Goal: Task Accomplishment & Management: Complete application form

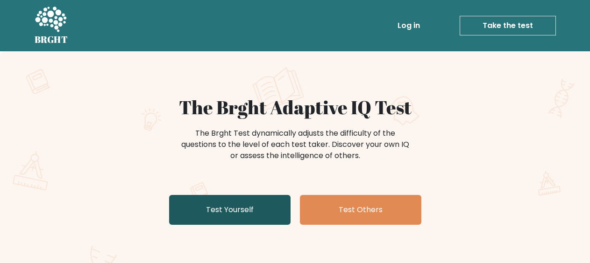
click at [242, 212] on link "Test Yourself" at bounding box center [229, 210] width 121 height 30
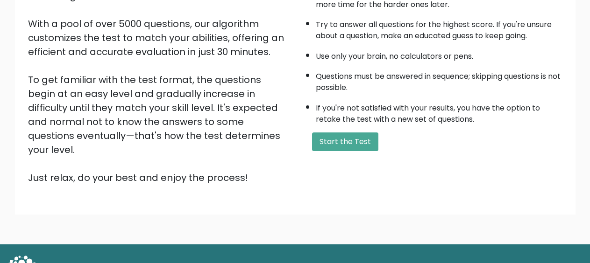
scroll to position [164, 0]
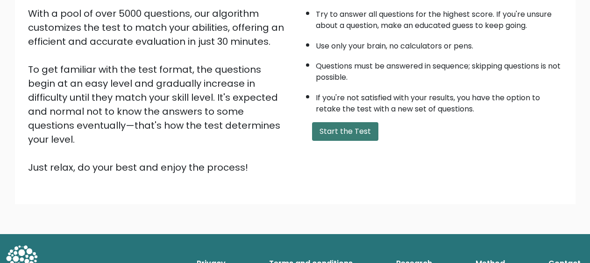
click at [347, 128] on button "Start the Test" at bounding box center [345, 131] width 66 height 19
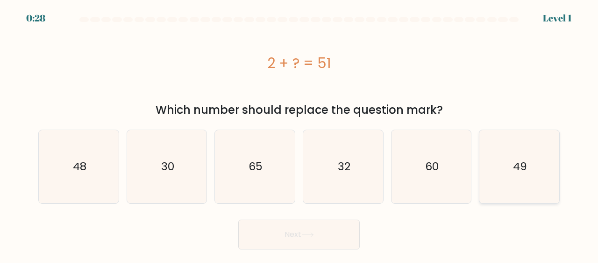
click at [511, 180] on icon "49" at bounding box center [518, 166] width 73 height 73
click at [299, 134] on input "f. 49" at bounding box center [299, 133] width 0 height 2
radio input "true"
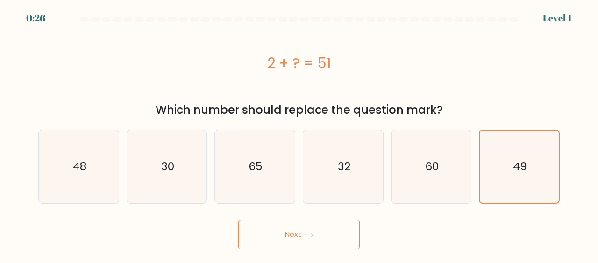
click at [338, 230] on button "Next" at bounding box center [298, 235] width 121 height 30
click at [290, 238] on button "Next" at bounding box center [298, 235] width 121 height 30
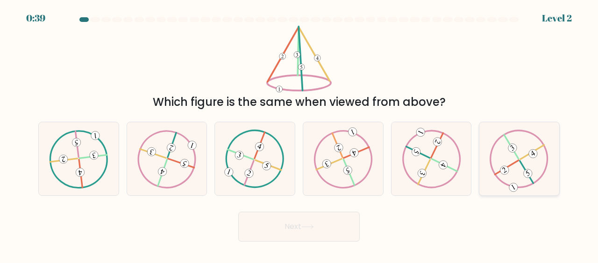
click at [515, 154] on 420 at bounding box center [511, 147] width 14 height 24
click at [299, 134] on input "f." at bounding box center [299, 133] width 0 height 2
radio input "true"
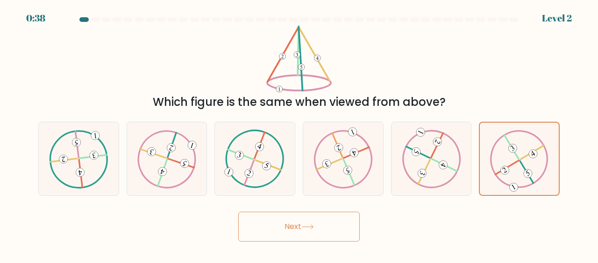
click at [318, 223] on button "Next" at bounding box center [298, 227] width 121 height 30
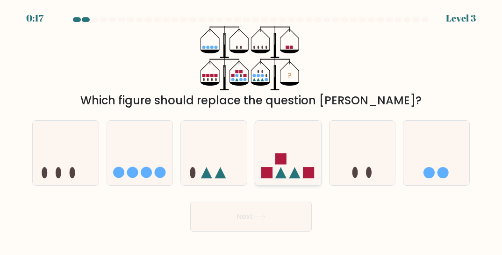
click at [269, 148] on icon at bounding box center [288, 152] width 66 height 55
click at [251, 130] on input "d." at bounding box center [251, 128] width 0 height 2
radio input "true"
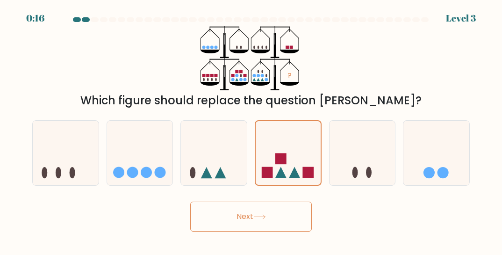
click at [254, 212] on button "Next" at bounding box center [250, 216] width 121 height 30
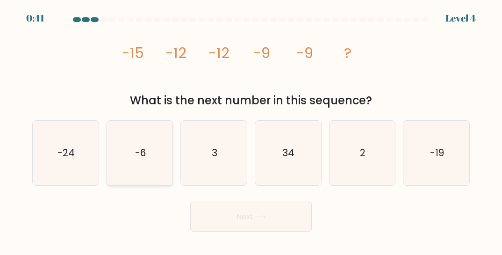
click at [132, 143] on icon "-6" at bounding box center [139, 152] width 64 height 64
click at [251, 130] on input "b. -6" at bounding box center [251, 128] width 0 height 2
radio input "true"
click at [246, 217] on button "Next" at bounding box center [250, 216] width 121 height 30
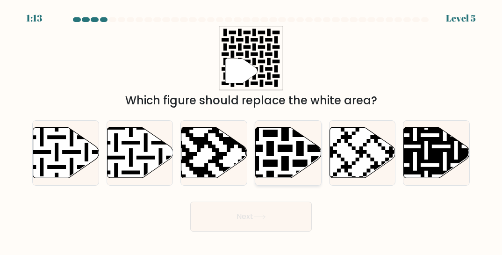
click at [273, 147] on icon at bounding box center [307, 125] width 119 height 119
click at [251, 130] on input "d." at bounding box center [251, 128] width 0 height 2
radio input "true"
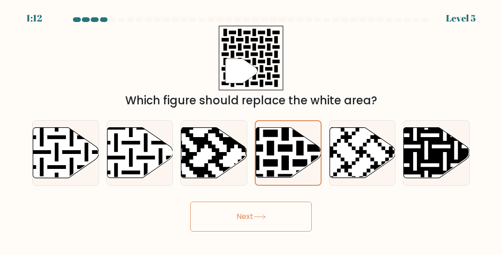
click at [247, 214] on button "Next" at bounding box center [250, 216] width 121 height 30
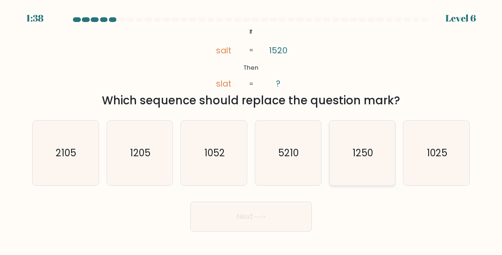
click at [377, 146] on icon "1250" at bounding box center [362, 152] width 64 height 64
click at [251, 130] on input "e. 1250" at bounding box center [251, 128] width 0 height 2
radio input "true"
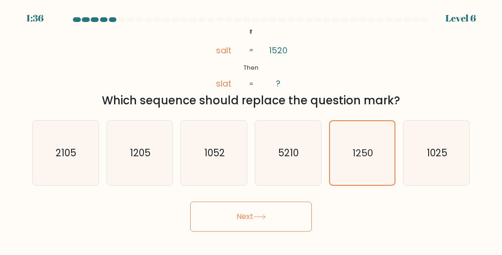
click at [284, 218] on button "Next" at bounding box center [250, 216] width 121 height 30
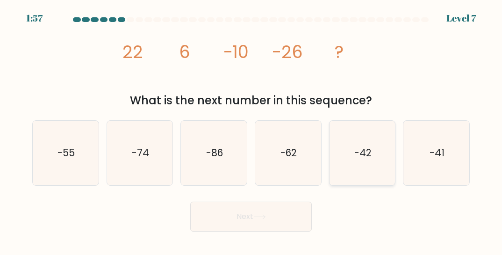
click at [370, 146] on text "-42" at bounding box center [362, 153] width 17 height 14
click at [251, 130] on input "e. -42" at bounding box center [251, 128] width 0 height 2
radio input "true"
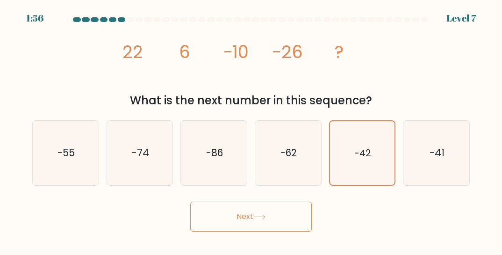
click at [269, 219] on button "Next" at bounding box center [250, 216] width 121 height 30
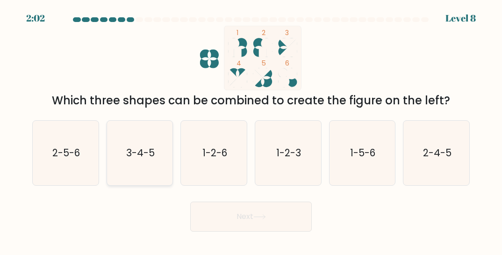
click at [136, 159] on icon "3-4-5" at bounding box center [139, 152] width 64 height 64
click at [251, 130] on input "b. 3-4-5" at bounding box center [251, 128] width 0 height 2
radio input "true"
click at [262, 221] on button "Next" at bounding box center [250, 216] width 121 height 30
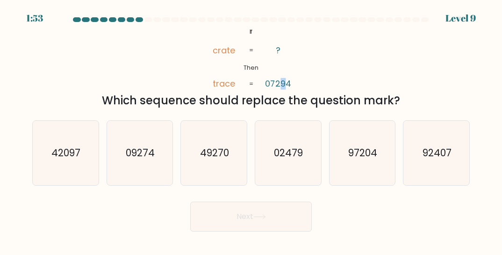
click at [284, 86] on tspan "07294" at bounding box center [278, 84] width 26 height 12
click at [274, 85] on tspan "07294" at bounding box center [278, 84] width 26 height 12
click at [227, 84] on tspan "trace" at bounding box center [223, 84] width 22 height 12
click at [285, 83] on tspan "07294" at bounding box center [278, 84] width 26 height 12
click at [293, 89] on icon "@import url('https://fonts.googleapis.com/css?family=Abril+Fatface:400,100,100i…" at bounding box center [250, 58] width 105 height 64
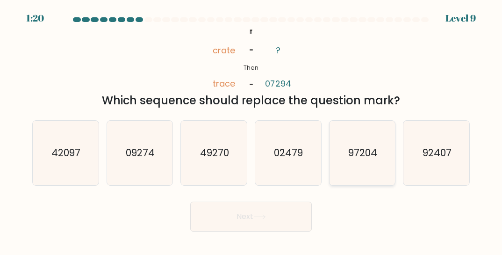
click at [370, 165] on icon "97204" at bounding box center [362, 152] width 64 height 64
click at [251, 130] on input "e. 97204" at bounding box center [251, 128] width 0 height 2
radio input "true"
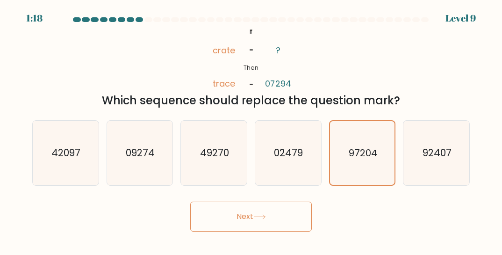
click at [270, 212] on button "Next" at bounding box center [250, 216] width 121 height 30
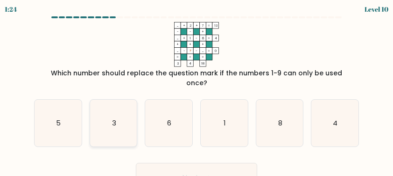
click at [100, 99] on icon "3" at bounding box center [113, 122] width 47 height 47
click at [197, 90] on input "b. 3" at bounding box center [197, 89] width 0 height 2
radio input "true"
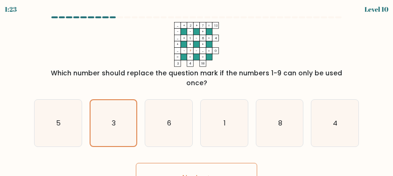
click at [190, 164] on button "Next" at bounding box center [196, 178] width 121 height 30
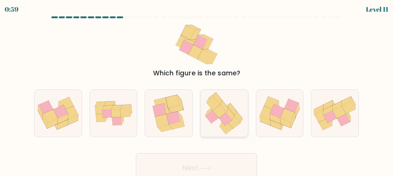
click at [224, 101] on icon at bounding box center [224, 113] width 46 height 47
click at [197, 90] on input "d." at bounding box center [197, 89] width 0 height 2
radio input "true"
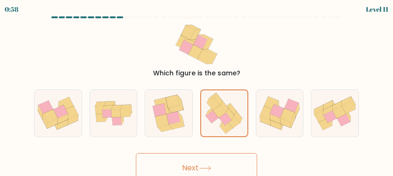
click at [208, 158] on button "Next" at bounding box center [196, 168] width 121 height 30
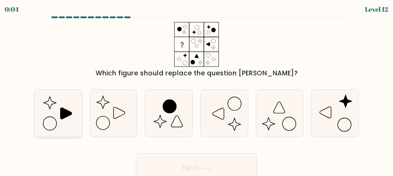
click at [49, 104] on icon at bounding box center [58, 113] width 47 height 47
click at [197, 90] on input "a." at bounding box center [197, 89] width 0 height 2
radio input "true"
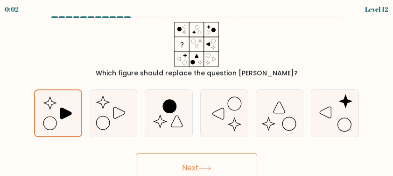
click at [184, 163] on button "Next" at bounding box center [196, 168] width 121 height 30
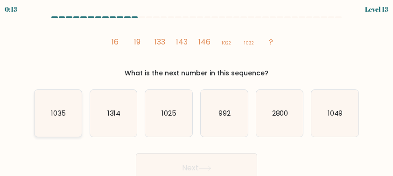
click at [63, 108] on text "1035" at bounding box center [58, 113] width 15 height 10
click at [197, 90] on input "a. 1035" at bounding box center [197, 89] width 0 height 2
radio input "true"
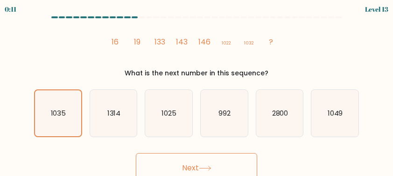
click at [201, 162] on button "Next" at bounding box center [196, 168] width 121 height 30
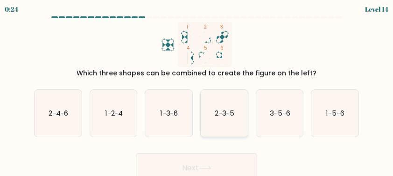
click at [221, 118] on icon "2-3-5" at bounding box center [224, 113] width 47 height 47
click at [197, 90] on input "d. 2-3-5" at bounding box center [197, 89] width 0 height 2
radio input "true"
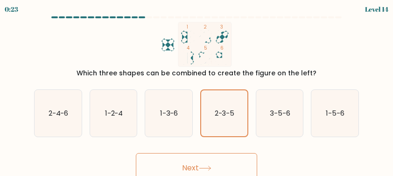
click at [213, 163] on button "Next" at bounding box center [196, 168] width 121 height 30
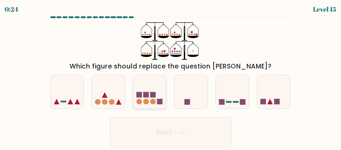
click at [143, 92] on rect at bounding box center [146, 95] width 6 height 6
click at [171, 78] on input "c." at bounding box center [171, 76] width 0 height 2
radio input "true"
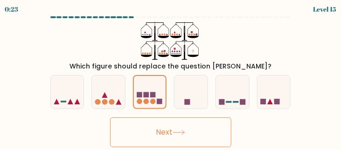
click at [167, 131] on button "Next" at bounding box center [170, 133] width 121 height 30
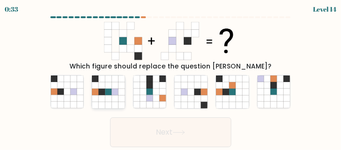
click at [96, 97] on icon at bounding box center [95, 98] width 7 height 7
click at [171, 78] on input "b." at bounding box center [171, 76] width 0 height 2
radio input "true"
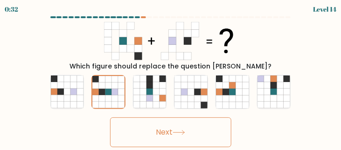
click at [180, 129] on button "Next" at bounding box center [170, 133] width 121 height 30
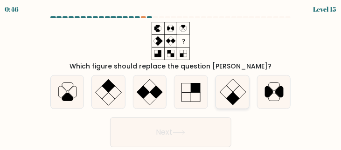
click at [230, 87] on icon at bounding box center [232, 92] width 33 height 33
click at [171, 78] on input "e." at bounding box center [171, 76] width 0 height 2
radio input "true"
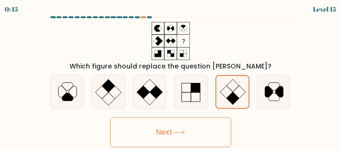
click at [170, 130] on button "Next" at bounding box center [170, 133] width 121 height 30
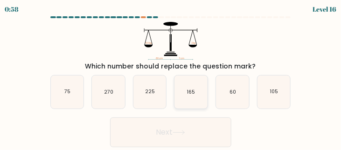
click at [192, 86] on icon "165" at bounding box center [191, 92] width 33 height 33
click at [171, 78] on input "d. 165" at bounding box center [171, 76] width 0 height 2
radio input "true"
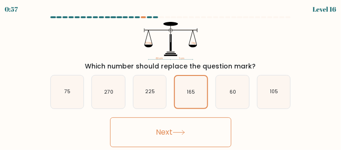
click at [184, 132] on icon at bounding box center [179, 132] width 13 height 5
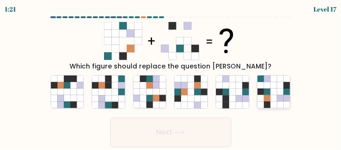
click at [279, 95] on icon at bounding box center [280, 92] width 7 height 7
click at [171, 78] on input "f." at bounding box center [171, 76] width 0 height 2
radio input "true"
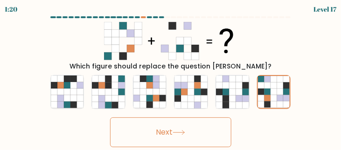
click at [202, 133] on button "Next" at bounding box center [170, 133] width 121 height 30
click at [160, 131] on button "Next" at bounding box center [170, 133] width 121 height 30
click at [276, 87] on icon at bounding box center [274, 86] width 7 height 7
click at [171, 78] on input "f." at bounding box center [171, 76] width 0 height 2
click at [170, 133] on button "Next" at bounding box center [170, 133] width 121 height 30
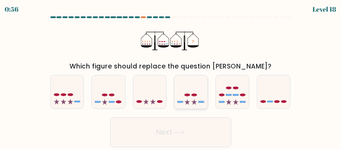
click at [199, 86] on icon at bounding box center [191, 92] width 33 height 28
click at [171, 78] on input "d." at bounding box center [171, 76] width 0 height 2
radio input "true"
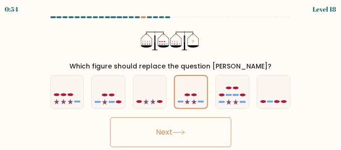
click at [163, 130] on button "Next" at bounding box center [170, 133] width 121 height 30
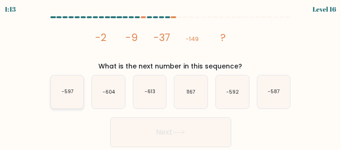
click at [68, 85] on icon "-597" at bounding box center [67, 92] width 33 height 33
click at [171, 78] on input "a. -597" at bounding box center [171, 76] width 0 height 2
radio input "true"
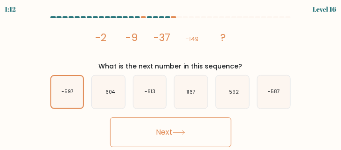
click at [166, 128] on button "Next" at bounding box center [170, 133] width 121 height 30
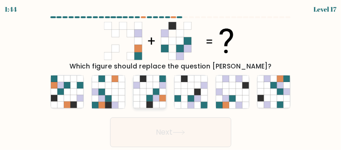
click at [155, 94] on icon at bounding box center [156, 92] width 7 height 7
click at [171, 78] on input "c." at bounding box center [171, 76] width 0 height 2
radio input "true"
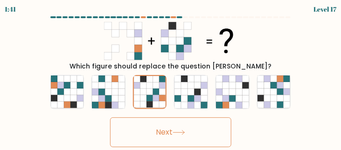
click at [160, 133] on button "Next" at bounding box center [170, 133] width 121 height 30
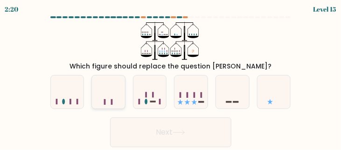
click at [105, 88] on icon at bounding box center [108, 92] width 33 height 28
click at [171, 78] on input "b." at bounding box center [171, 76] width 0 height 2
radio input "true"
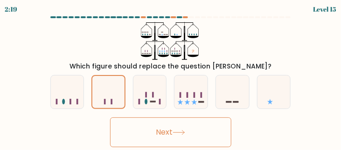
click at [171, 131] on button "Next" at bounding box center [170, 133] width 121 height 30
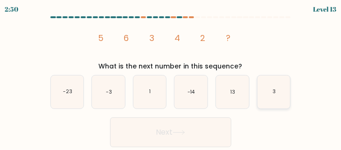
click at [276, 88] on icon "3" at bounding box center [274, 92] width 33 height 33
click at [171, 78] on input "f. 3" at bounding box center [171, 76] width 0 height 2
radio input "true"
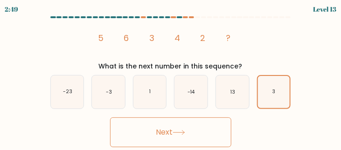
click at [155, 128] on button "Next" at bounding box center [170, 133] width 121 height 30
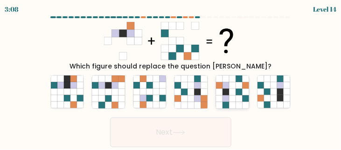
click at [229, 90] on icon at bounding box center [226, 92] width 7 height 7
click at [171, 78] on input "e." at bounding box center [171, 76] width 0 height 2
radio input "true"
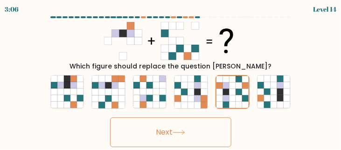
click at [157, 134] on button "Next" at bounding box center [170, 133] width 121 height 30
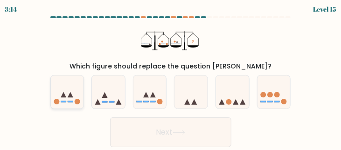
click at [78, 91] on icon at bounding box center [67, 92] width 33 height 28
click at [171, 78] on input "a." at bounding box center [171, 76] width 0 height 2
radio input "true"
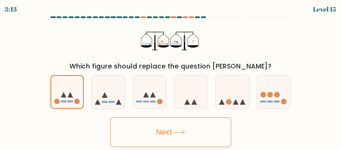
click at [163, 130] on button "Next" at bounding box center [170, 133] width 121 height 30
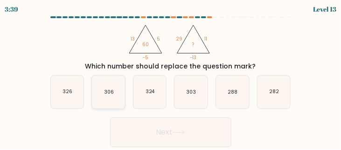
click at [107, 94] on text "306" at bounding box center [109, 92] width 10 height 7
click at [171, 78] on input "b. 306" at bounding box center [171, 76] width 0 height 2
radio input "true"
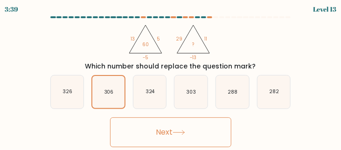
click at [169, 129] on button "Next" at bounding box center [170, 133] width 121 height 30
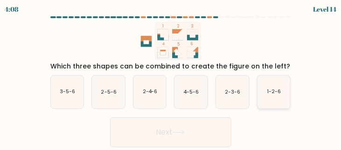
click at [279, 85] on icon "1-2-6" at bounding box center [274, 92] width 33 height 33
click at [171, 78] on input "f. 1-2-6" at bounding box center [171, 76] width 0 height 2
radio input "true"
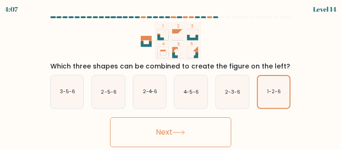
click at [183, 130] on icon at bounding box center [179, 132] width 13 height 5
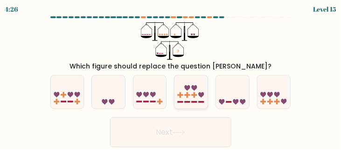
click at [191, 95] on icon at bounding box center [191, 92] width 33 height 28
click at [171, 78] on input "d." at bounding box center [171, 76] width 0 height 2
radio input "true"
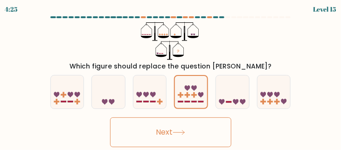
click at [157, 129] on button "Next" at bounding box center [170, 133] width 121 height 30
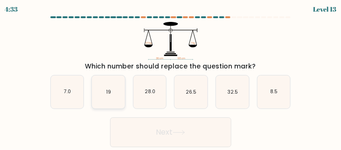
click at [103, 93] on icon "19" at bounding box center [108, 92] width 33 height 33
click at [171, 78] on input "b. 19" at bounding box center [171, 76] width 0 height 2
radio input "true"
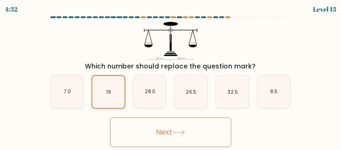
click at [161, 131] on button "Next" at bounding box center [170, 133] width 121 height 30
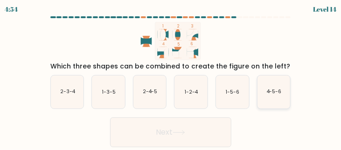
click at [262, 92] on icon "4-5-6" at bounding box center [274, 92] width 33 height 33
click at [171, 78] on input "f. 4-5-6" at bounding box center [171, 76] width 0 height 2
radio input "true"
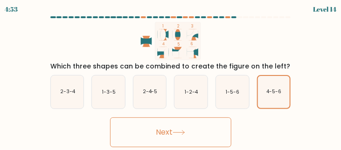
click at [169, 130] on button "Next" at bounding box center [170, 133] width 121 height 30
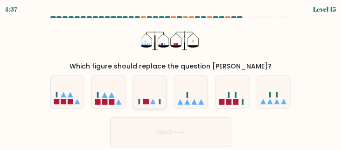
click at [149, 91] on icon at bounding box center [150, 92] width 33 height 28
click at [171, 78] on input "c." at bounding box center [171, 76] width 0 height 2
radio input "true"
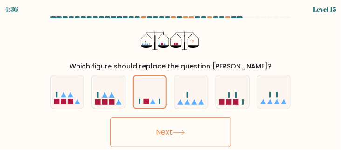
click at [161, 130] on button "Next" at bounding box center [170, 133] width 121 height 30
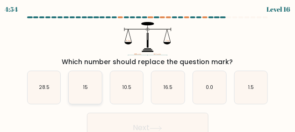
click at [74, 85] on icon "15" at bounding box center [85, 87] width 33 height 33
click at [148, 68] on input "b. 15" at bounding box center [148, 67] width 0 height 2
radio input "true"
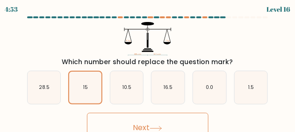
click at [142, 126] on button "Next" at bounding box center [147, 128] width 121 height 30
click at [157, 127] on icon at bounding box center [155, 128] width 13 height 5
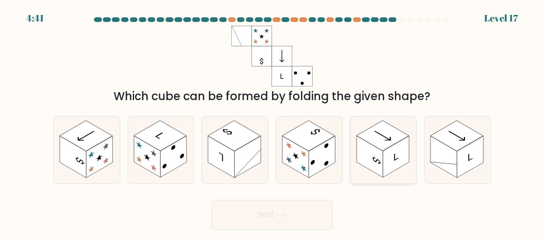
click at [341, 121] on icon at bounding box center [383, 149] width 66 height 66
click at [272, 121] on input "e." at bounding box center [272, 121] width 0 height 2
radio input "true"
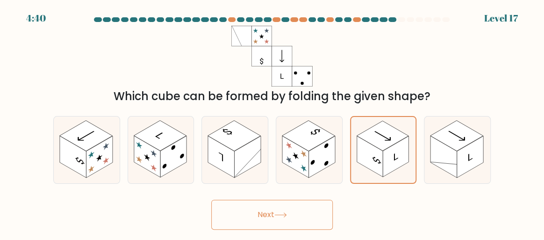
click at [255, 150] on button "Next" at bounding box center [271, 214] width 121 height 30
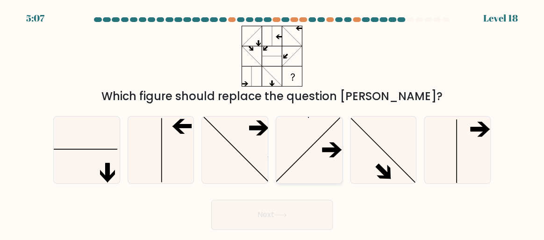
click at [306, 150] on icon at bounding box center [309, 150] width 66 height 66
click at [272, 122] on input "d." at bounding box center [272, 121] width 0 height 2
radio input "true"
click at [265, 150] on button "Next" at bounding box center [271, 214] width 121 height 30
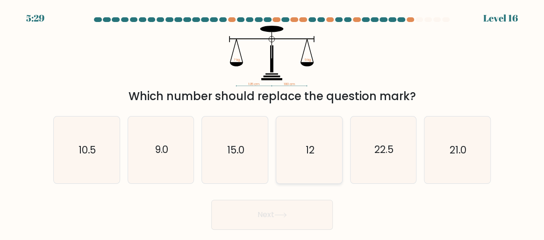
click at [310, 135] on icon "12" at bounding box center [309, 150] width 66 height 66
click at [272, 122] on input "d. 12" at bounding box center [272, 121] width 0 height 2
radio input "true"
click at [259, 150] on button "Next" at bounding box center [271, 214] width 121 height 30
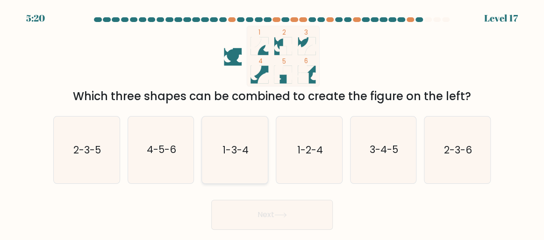
click at [241, 145] on text "1-3-4" at bounding box center [236, 150] width 26 height 14
click at [272, 122] on input "c. 1-3-4" at bounding box center [272, 121] width 0 height 2
radio input "true"
click at [267, 150] on button "Next" at bounding box center [271, 214] width 121 height 30
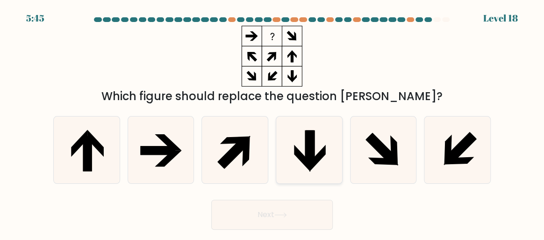
click at [306, 150] on icon at bounding box center [309, 147] width 9 height 35
click at [272, 122] on input "d." at bounding box center [272, 121] width 0 height 2
radio input "true"
click at [262, 150] on button "Next" at bounding box center [271, 214] width 121 height 30
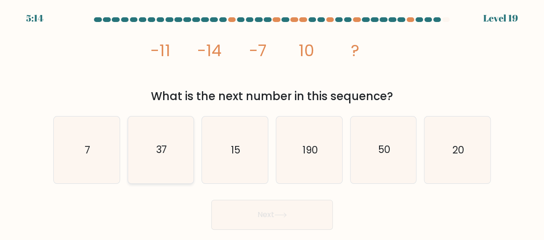
click at [157, 147] on text "37" at bounding box center [161, 150] width 11 height 14
click at [272, 122] on input "b. 37" at bounding box center [272, 121] width 0 height 2
radio input "true"
click at [281, 150] on button "Next" at bounding box center [271, 214] width 121 height 30
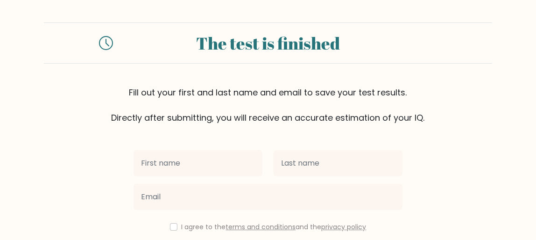
click at [226, 156] on input "text" at bounding box center [198, 163] width 129 height 26
type input "6"
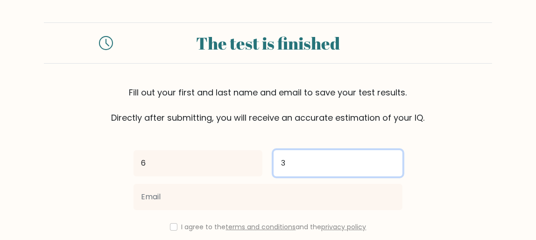
type input "3"
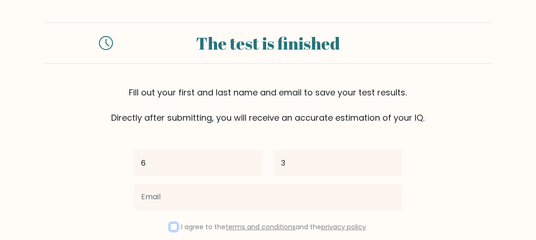
click at [172, 224] on input "checkbox" at bounding box center [173, 226] width 7 height 7
checkbox input "true"
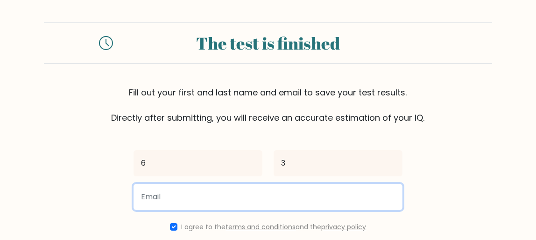
click at [208, 189] on input "email" at bounding box center [268, 197] width 269 height 26
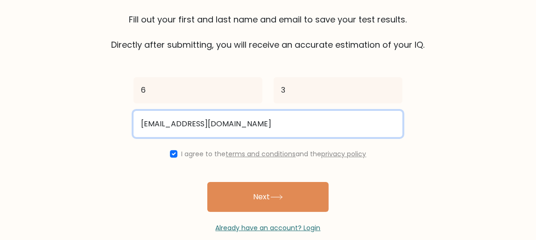
scroll to position [88, 0]
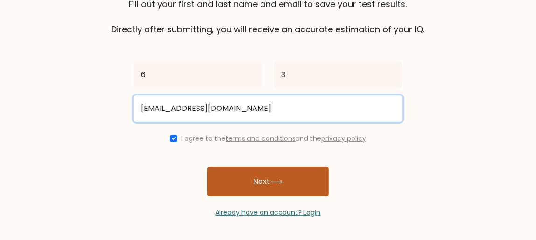
type input "[EMAIL_ADDRESS][DOMAIN_NAME]"
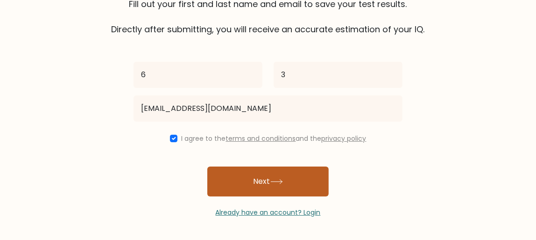
click at [258, 181] on button "Next" at bounding box center [267, 181] width 121 height 30
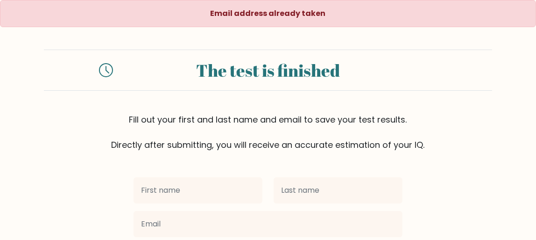
click at [243, 190] on input "text" at bounding box center [198, 190] width 129 height 26
type input "[PERSON_NAME]"
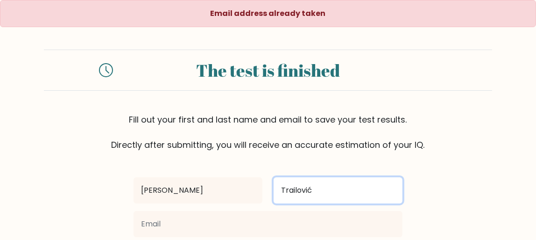
type input "Trailović"
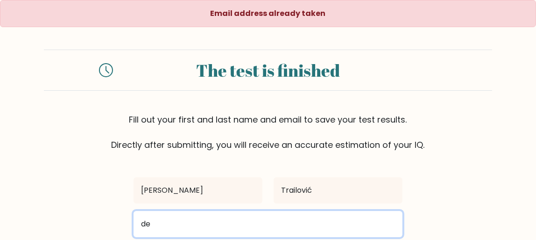
type input "dejan.dobricc@gmail.com"
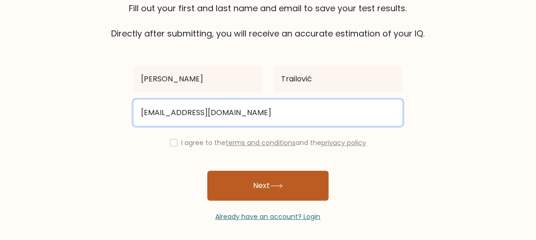
scroll to position [115, 0]
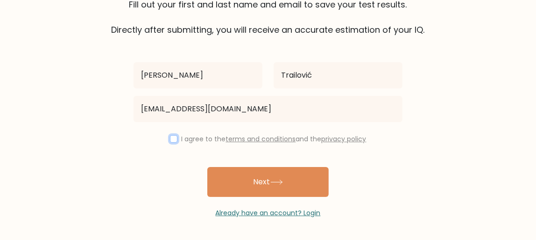
click at [170, 135] on input "checkbox" at bounding box center [173, 138] width 7 height 7
checkbox input "true"
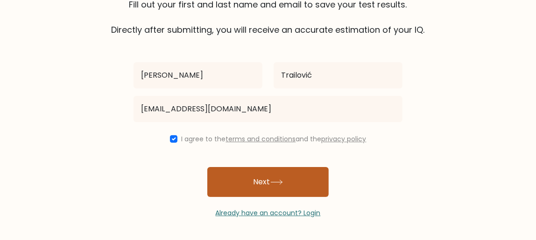
click at [254, 178] on button "Next" at bounding box center [267, 182] width 121 height 30
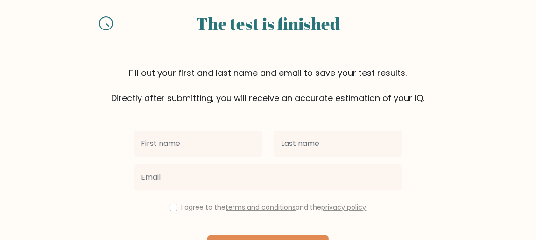
scroll to position [85, 0]
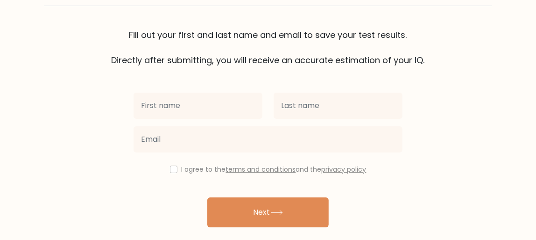
click at [206, 104] on input "text" at bounding box center [198, 105] width 129 height 26
type input "a"
type input "[EMAIL_ADDRESS][DOMAIN_NAME]"
click at [207, 197] on button "Next" at bounding box center [267, 212] width 121 height 30
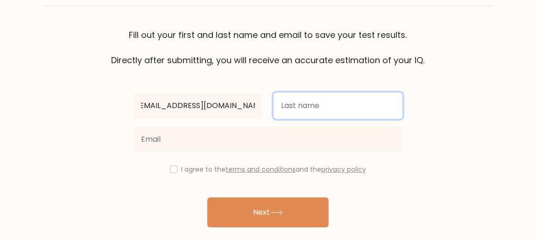
scroll to position [0, 0]
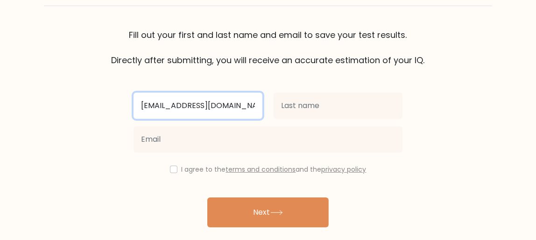
click at [223, 109] on input "[EMAIL_ADDRESS][DOMAIN_NAME]" at bounding box center [198, 105] width 129 height 26
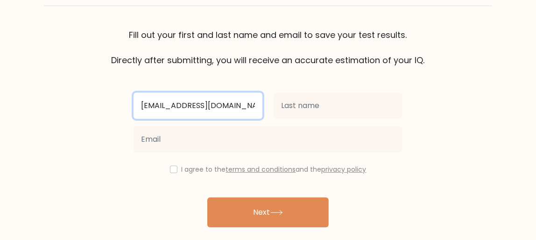
click at [223, 109] on input "[EMAIL_ADDRESS][DOMAIN_NAME]" at bounding box center [198, 105] width 129 height 26
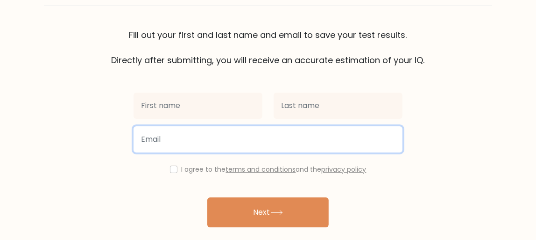
click at [181, 136] on input "email" at bounding box center [268, 139] width 269 height 26
paste input "[EMAIL_ADDRESS][DOMAIN_NAME]"
type input "[EMAIL_ADDRESS][DOMAIN_NAME]"
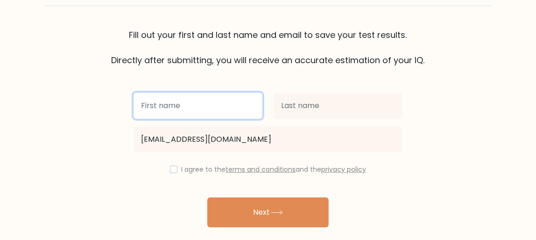
click at [193, 109] on input "text" at bounding box center [198, 105] width 129 height 26
type input "6"
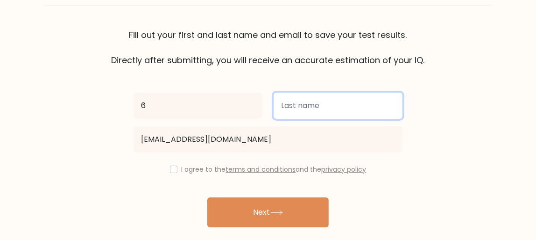
click at [276, 107] on input "text" at bounding box center [338, 105] width 129 height 26
type input "3"
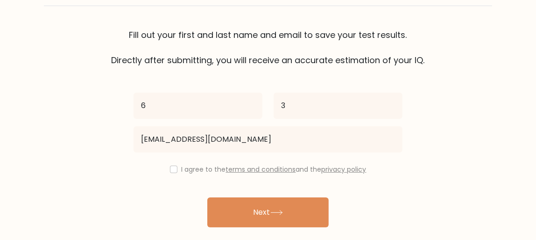
click at [173, 163] on div "I agree to the terms and conditions and the privacy policy" at bounding box center [268, 168] width 280 height 11
click at [170, 170] on input "checkbox" at bounding box center [173, 168] width 7 height 7
checkbox input "true"
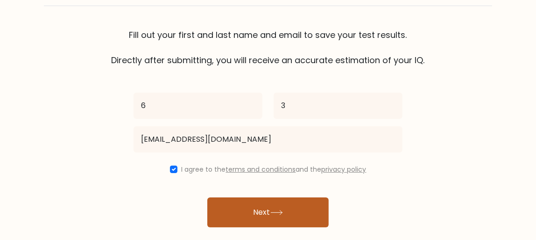
click at [248, 207] on button "Next" at bounding box center [267, 212] width 121 height 30
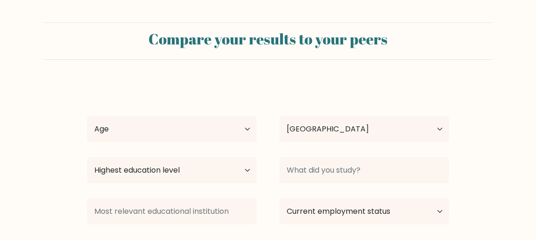
select select "RS"
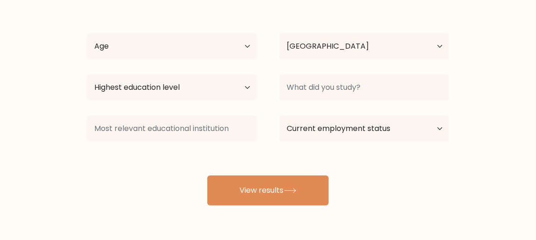
scroll to position [85, 0]
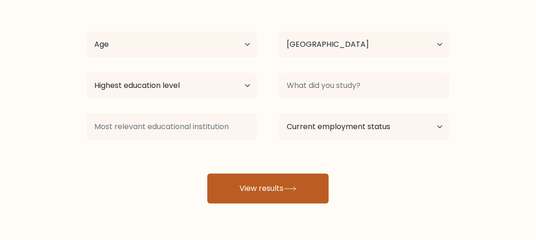
click at [267, 187] on button "View results" at bounding box center [267, 188] width 121 height 30
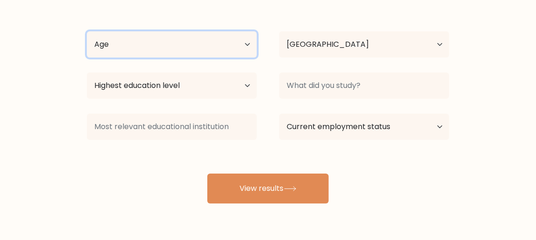
click at [243, 42] on select "Age Under 18 years old 18-24 years old 25-34 years old 35-44 years old 45-54 ye…" at bounding box center [172, 44] width 170 height 26
select select "min_18"
click at [87, 31] on select "Age Under 18 years old 18-24 years old 25-34 years old 35-44 years old 45-54 ye…" at bounding box center [172, 44] width 170 height 26
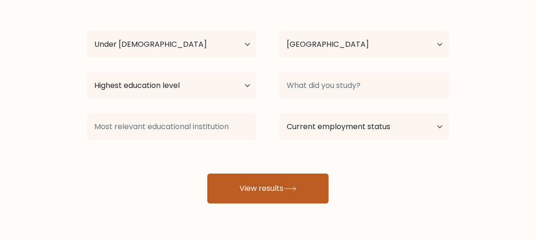
click at [253, 177] on button "View results" at bounding box center [267, 188] width 121 height 30
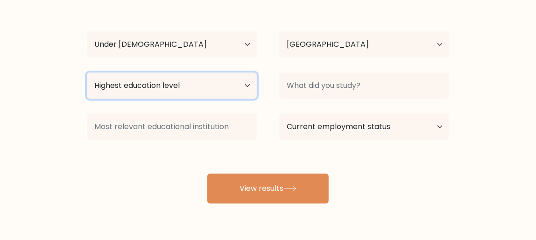
click at [230, 85] on select "Highest education level No schooling Primary Lower Secondary Upper Secondary Oc…" at bounding box center [172, 85] width 170 height 26
select select "primary"
click at [87, 72] on select "Highest education level No schooling Primary Lower Secondary Upper Secondary Oc…" at bounding box center [172, 85] width 170 height 26
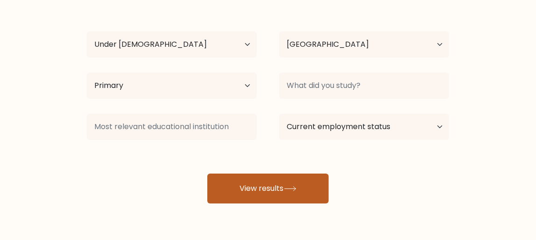
click at [271, 189] on button "View results" at bounding box center [267, 188] width 121 height 30
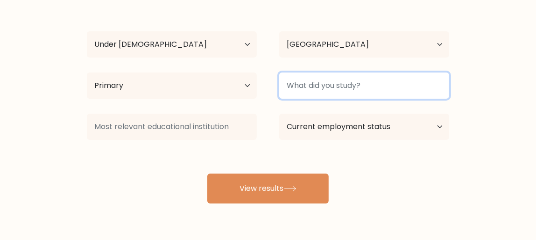
click at [309, 85] on input at bounding box center [364, 85] width 170 height 26
click at [378, 82] on input at bounding box center [364, 85] width 170 height 26
click at [393, 83] on input at bounding box center [364, 85] width 170 height 26
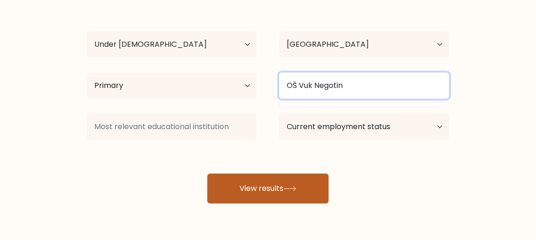
type input "OŠ Vuk Negotin"
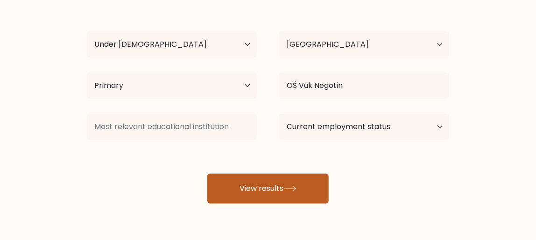
click at [263, 189] on button "View results" at bounding box center [267, 188] width 121 height 30
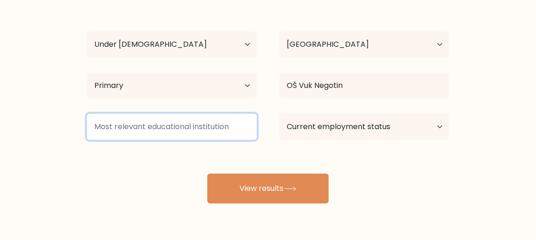
click at [168, 119] on input at bounding box center [172, 126] width 170 height 26
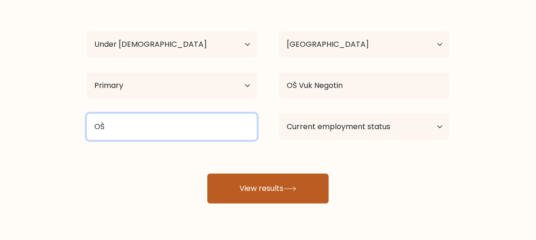
type input "OŠ"
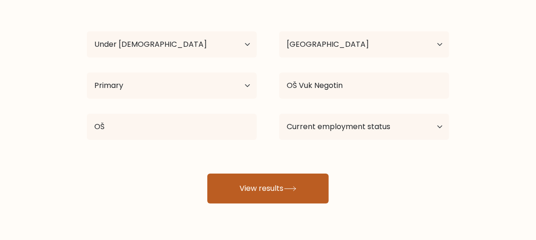
click at [276, 179] on button "View results" at bounding box center [267, 188] width 121 height 30
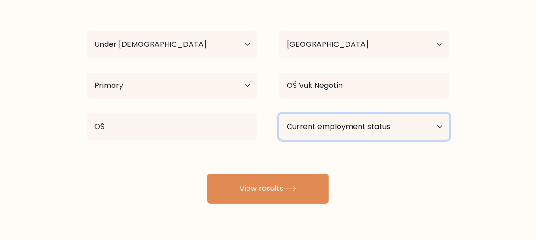
click at [335, 121] on select "Current employment status Employed Student Retired Other / prefer not to answer" at bounding box center [364, 126] width 170 height 26
select select "student"
click at [279, 113] on select "Current employment status Employed Student Retired Other / prefer not to answer" at bounding box center [364, 126] width 170 height 26
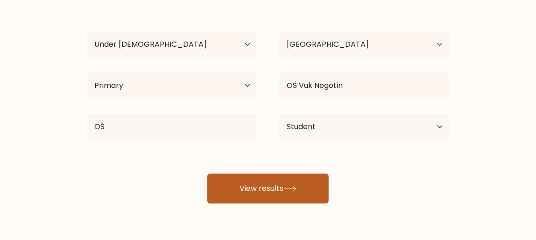
click at [268, 181] on button "View results" at bounding box center [267, 188] width 121 height 30
